Goal: Transaction & Acquisition: Purchase product/service

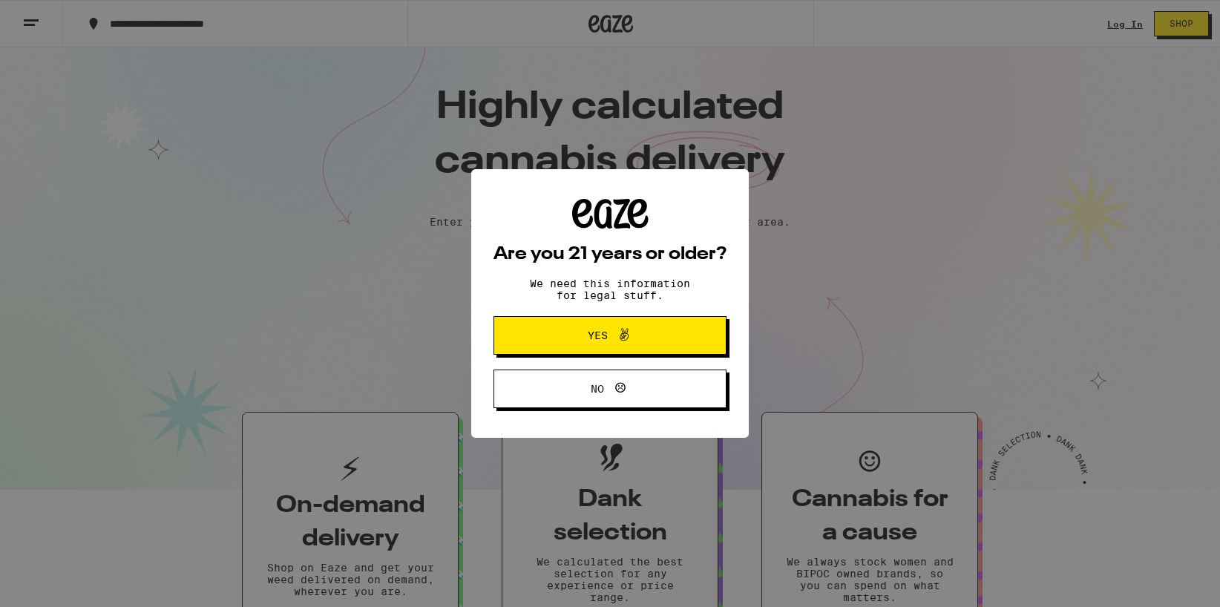
click at [590, 332] on span "Yes" at bounding box center [598, 335] width 20 height 10
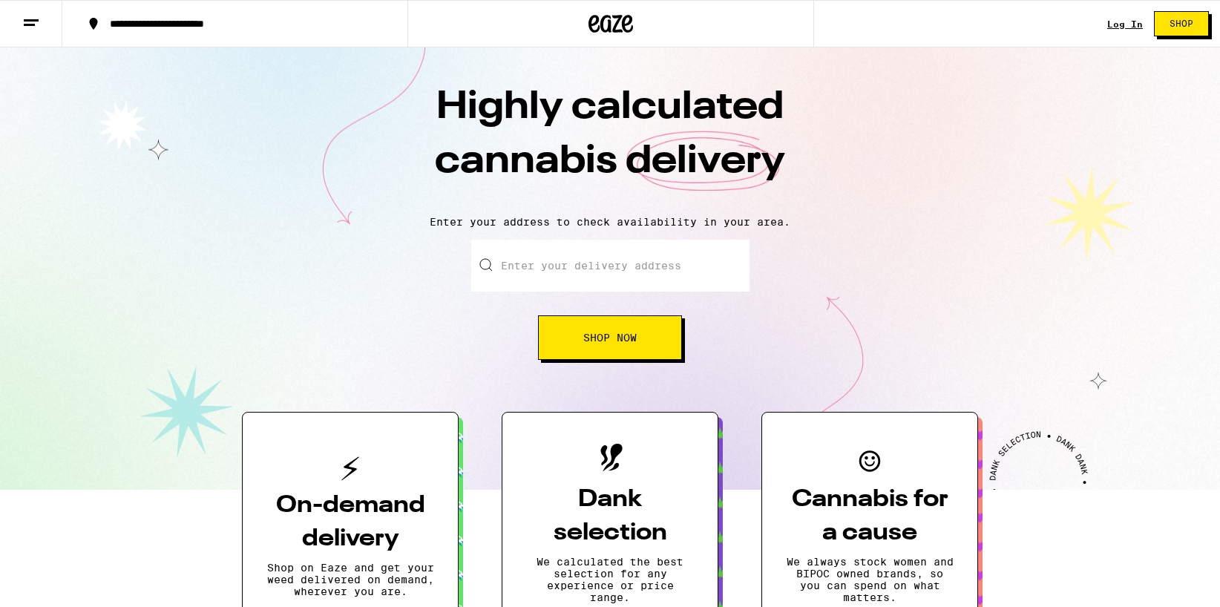
click at [606, 278] on input "Enter your delivery address" at bounding box center [610, 266] width 278 height 52
type input "[STREET_ADDRESS]"
type input "Suite F"
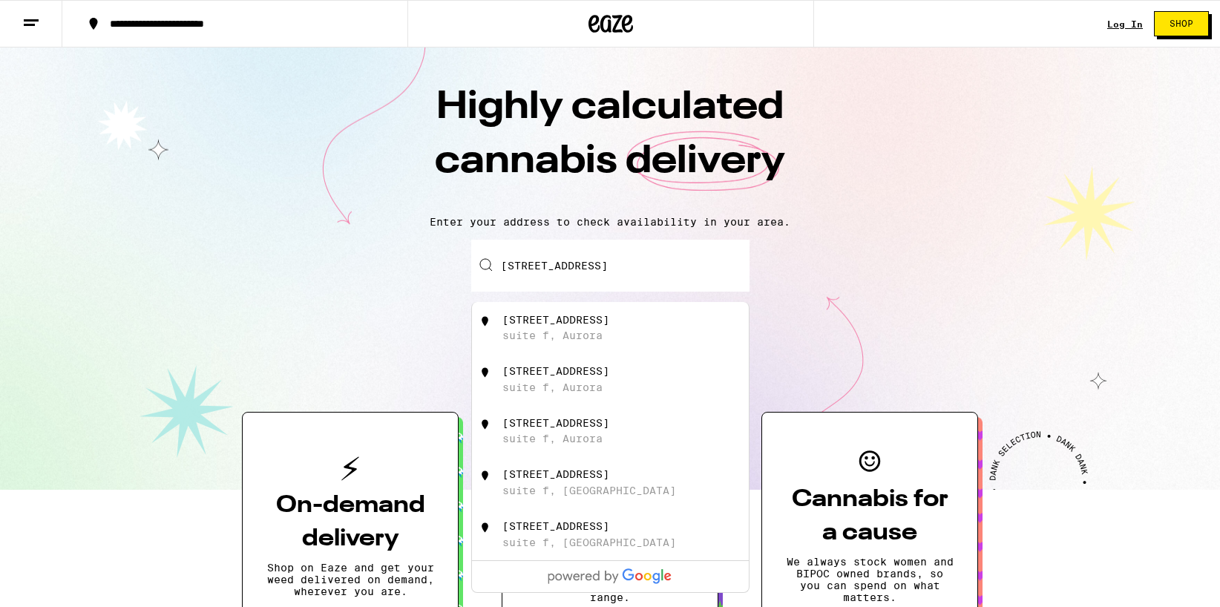
click at [624, 268] on input "[STREET_ADDRESS]" at bounding box center [610, 266] width 278 height 52
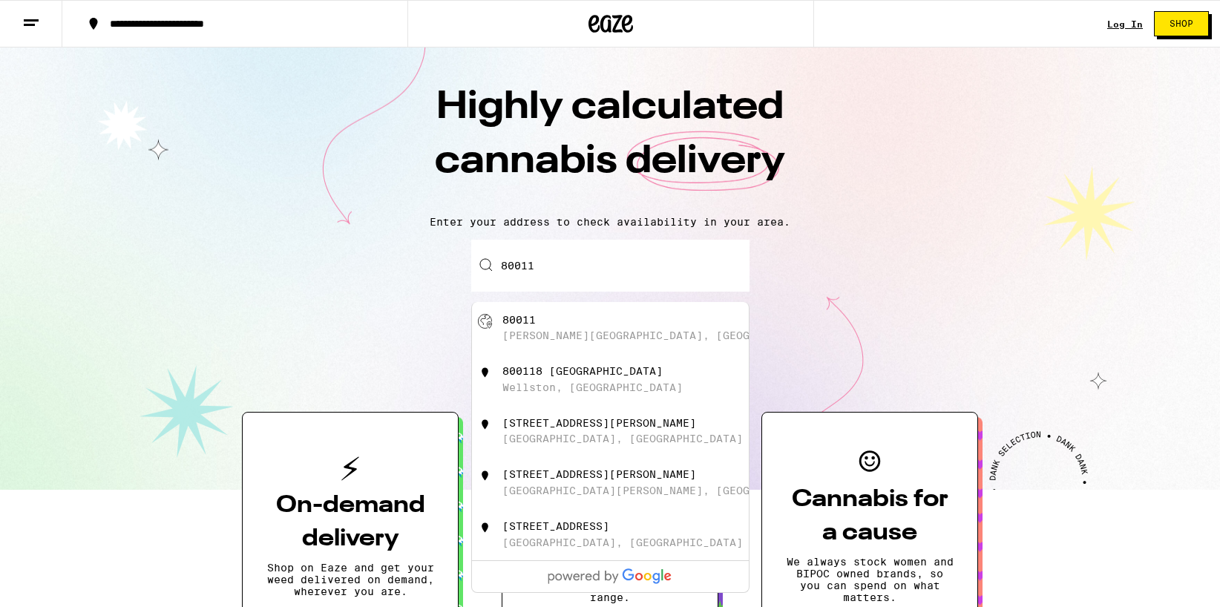
click at [653, 347] on div "80011 [PERSON_NAME][GEOGRAPHIC_DATA], [GEOGRAPHIC_DATA]" at bounding box center [610, 328] width 277 height 52
type input "[PERSON_NAME][GEOGRAPHIC_DATA], CO 80011"
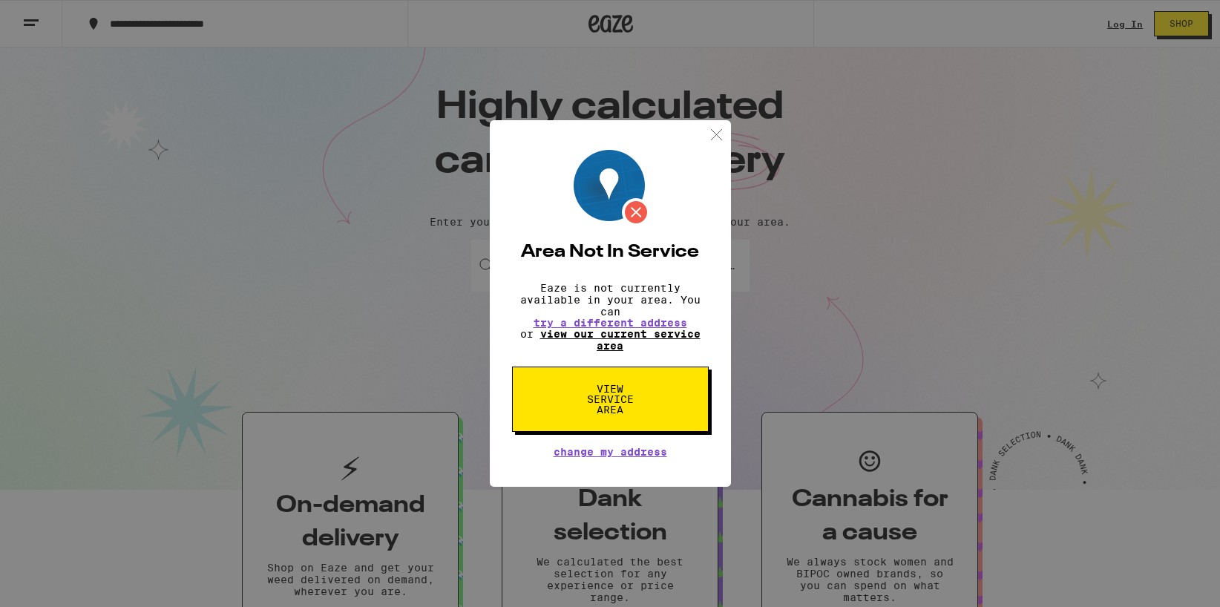
click at [649, 335] on link "view our current service area" at bounding box center [620, 340] width 160 height 24
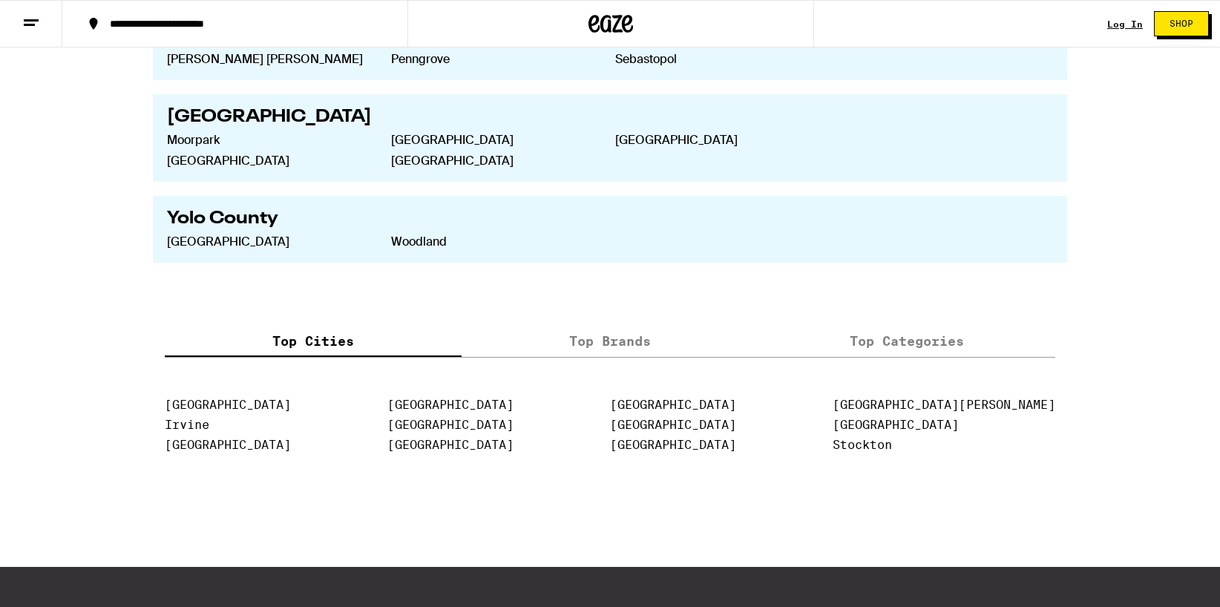
scroll to position [3122, 0]
